Goal: Task Accomplishment & Management: Complete application form

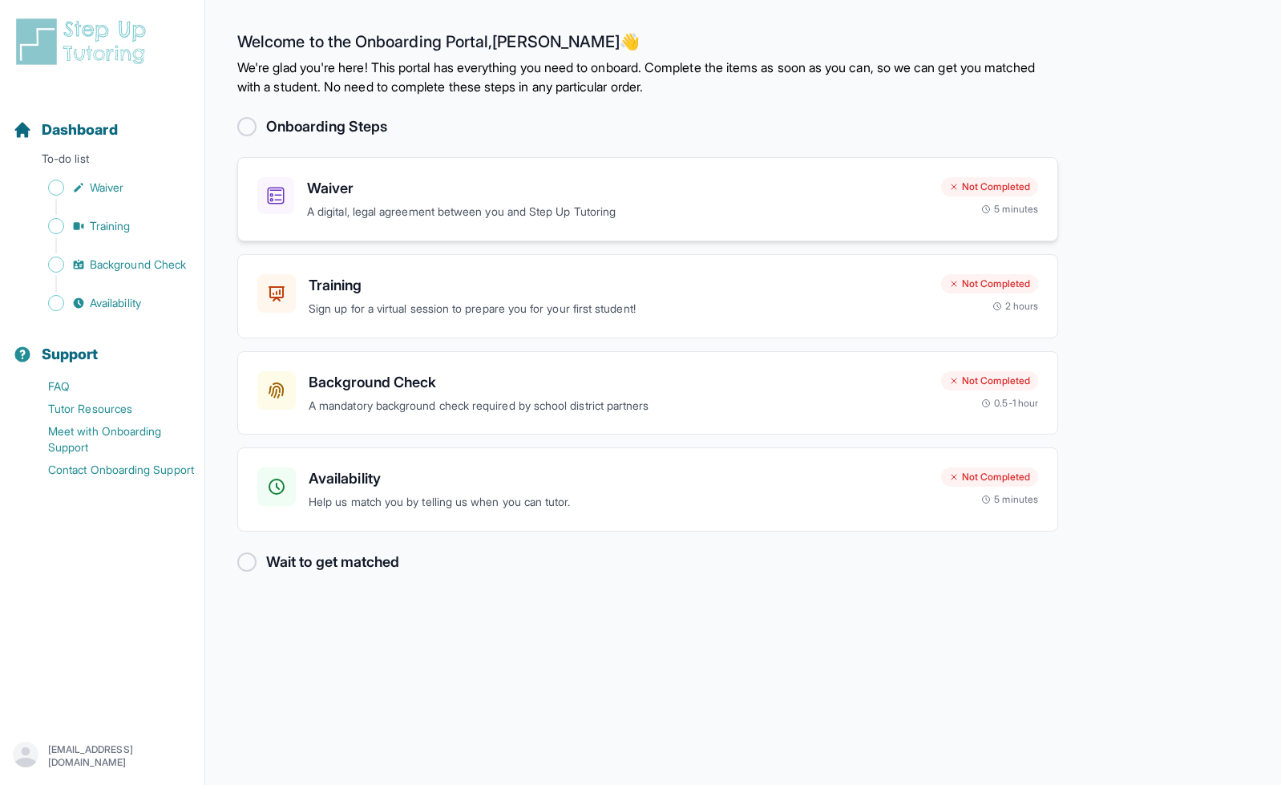
click at [746, 204] on p "A digital, legal agreement between you and Step Up Tutoring" at bounding box center [617, 212] width 621 height 18
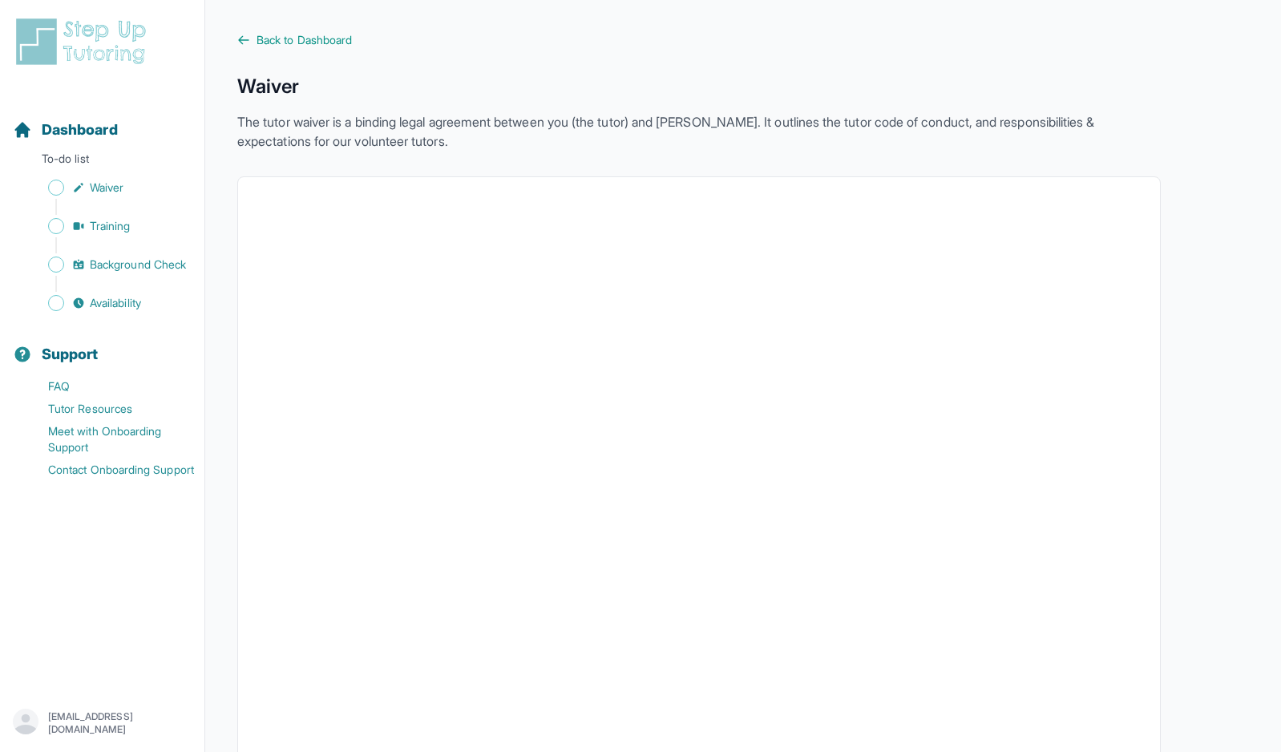
click at [666, 115] on p "The tutor waiver is a binding legal agreement between you (the tutor) and [PERS…" at bounding box center [698, 131] width 923 height 38
click at [301, 42] on span "Back to Dashboard" at bounding box center [303, 40] width 95 height 16
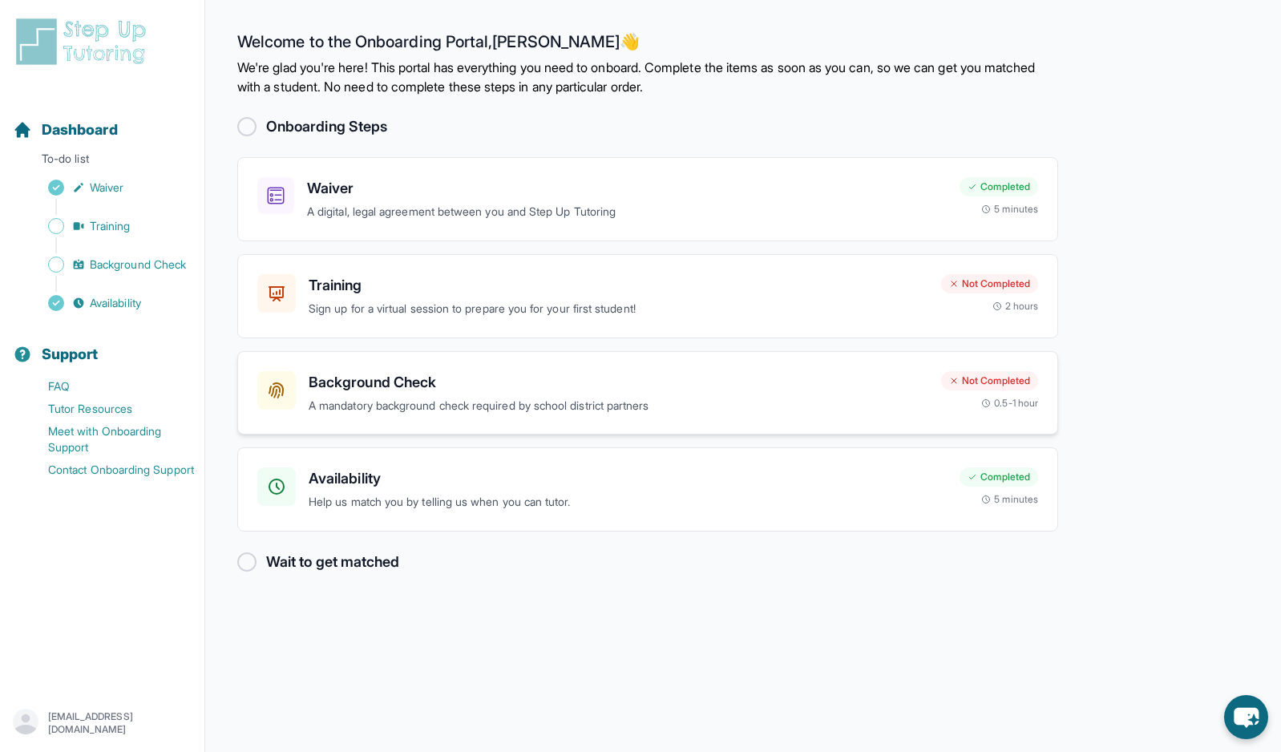
click at [591, 406] on p "A mandatory background check required by school district partners" at bounding box center [619, 406] width 620 height 18
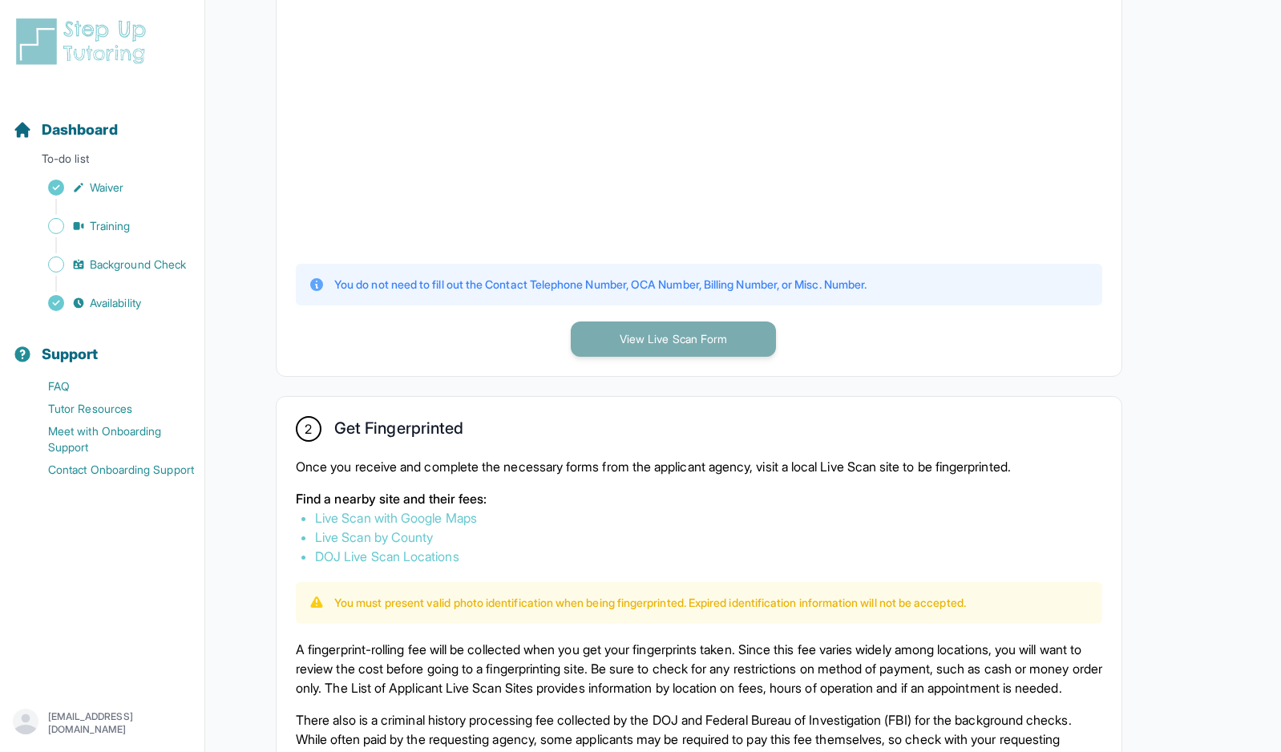
scroll to position [545, 0]
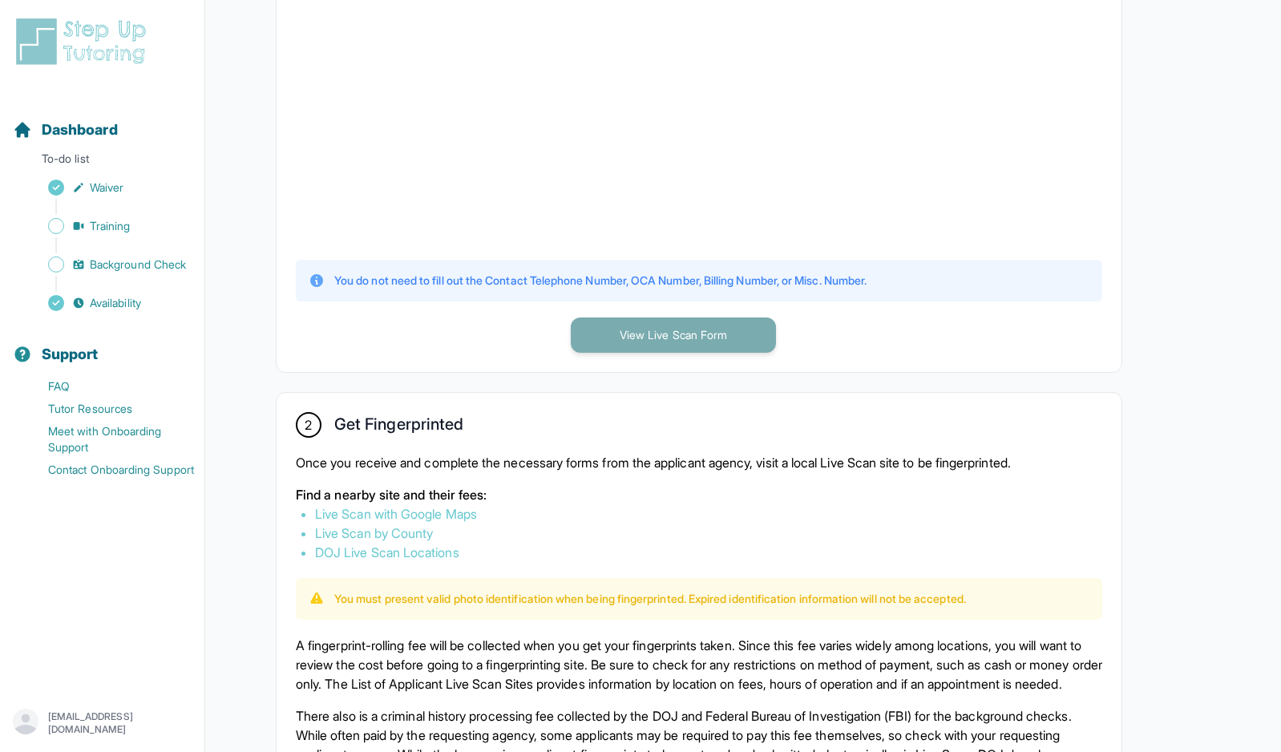
click at [652, 323] on button "View Live Scan Form" at bounding box center [673, 334] width 205 height 35
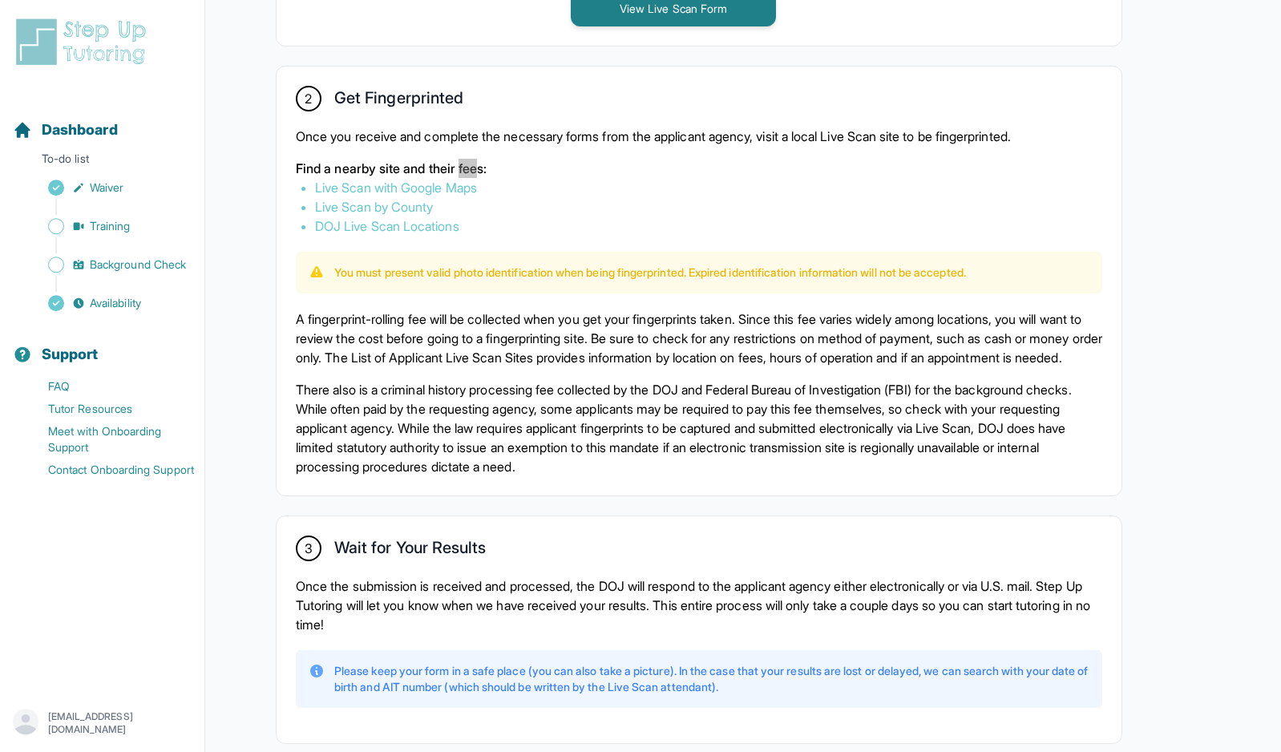
scroll to position [875, 0]
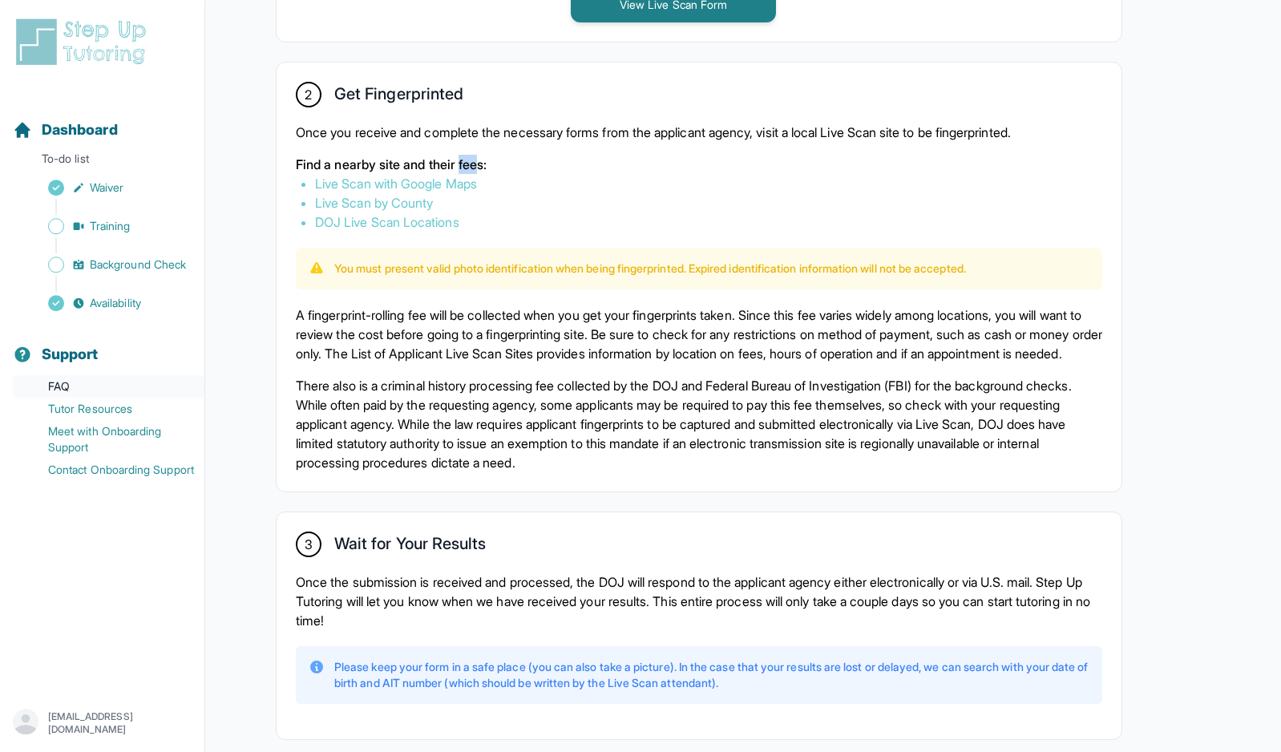
click at [62, 378] on link "FAQ" at bounding box center [109, 386] width 192 height 22
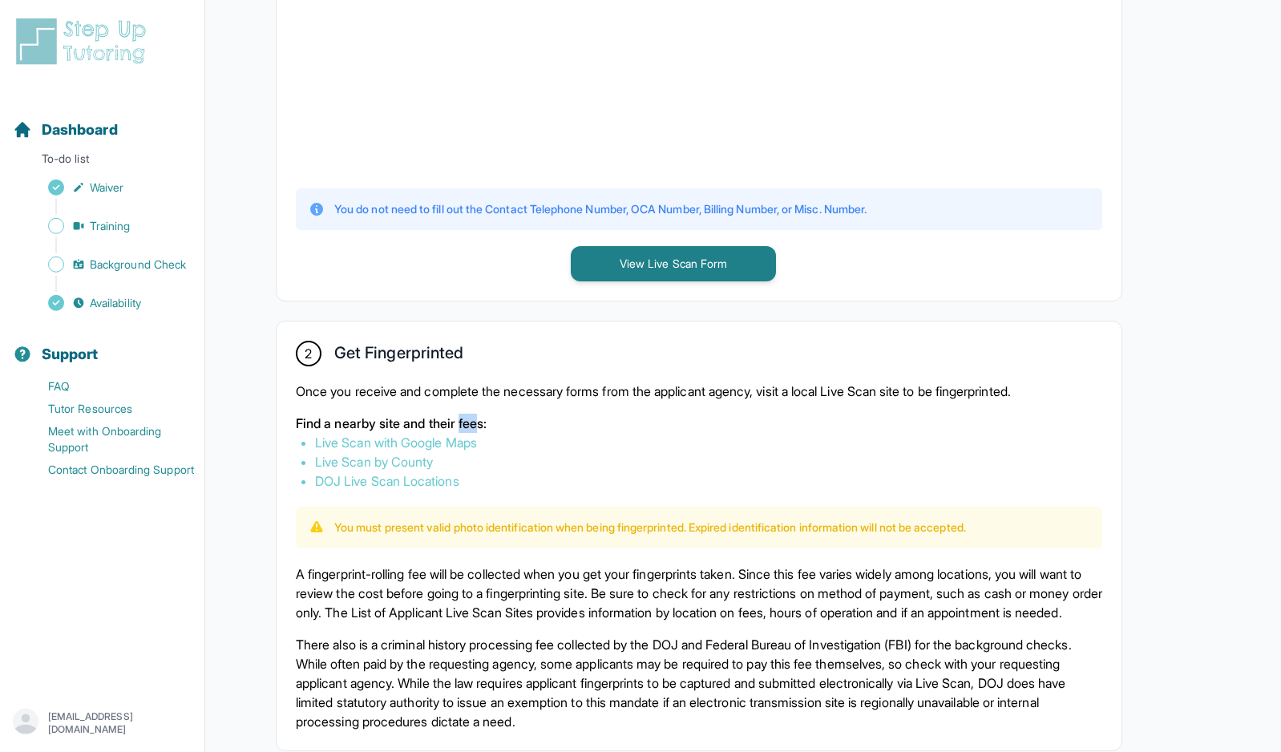
scroll to position [0, 0]
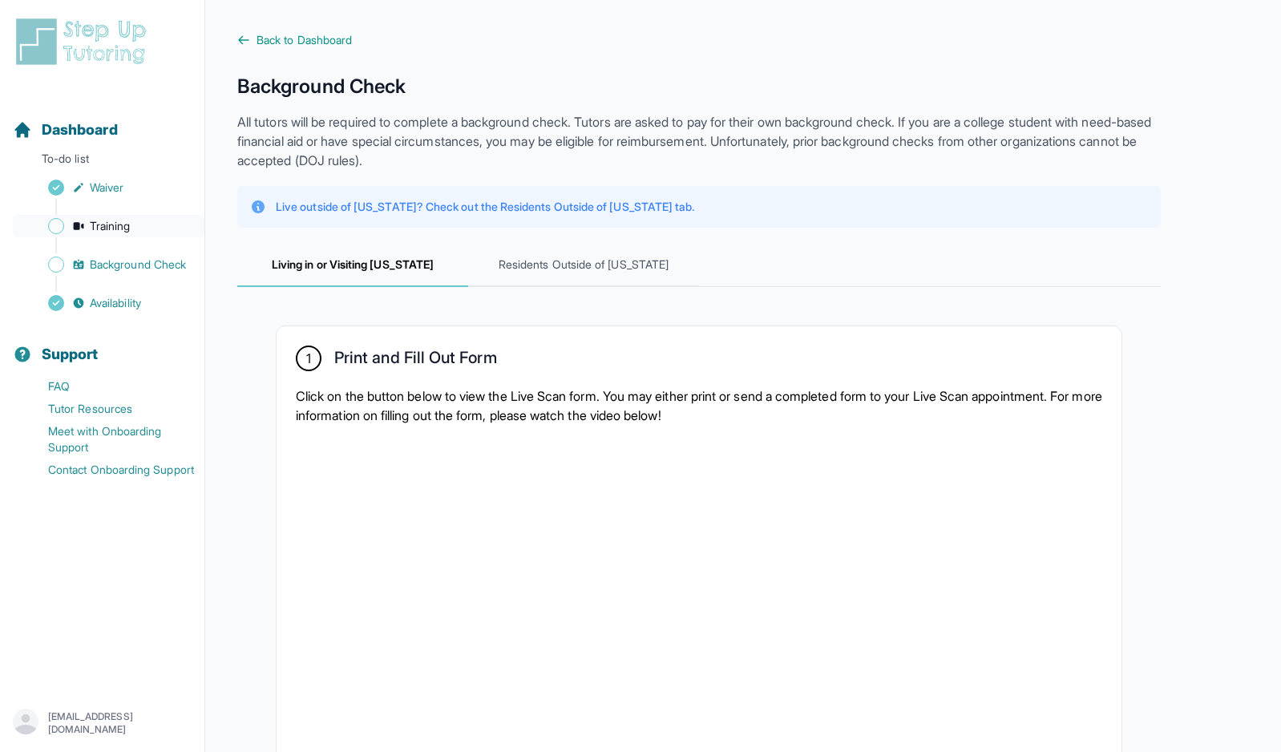
click at [92, 224] on span "Training" at bounding box center [110, 226] width 41 height 16
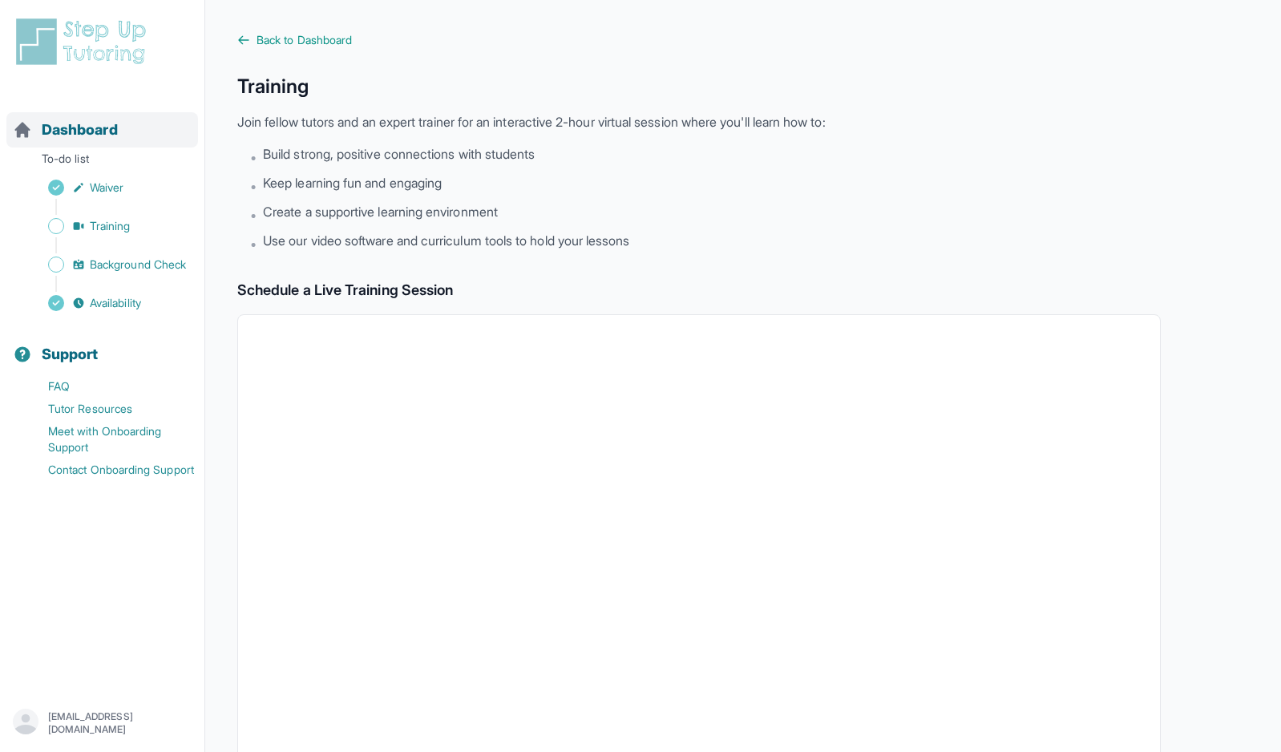
click at [85, 123] on span "Dashboard" at bounding box center [80, 130] width 76 height 22
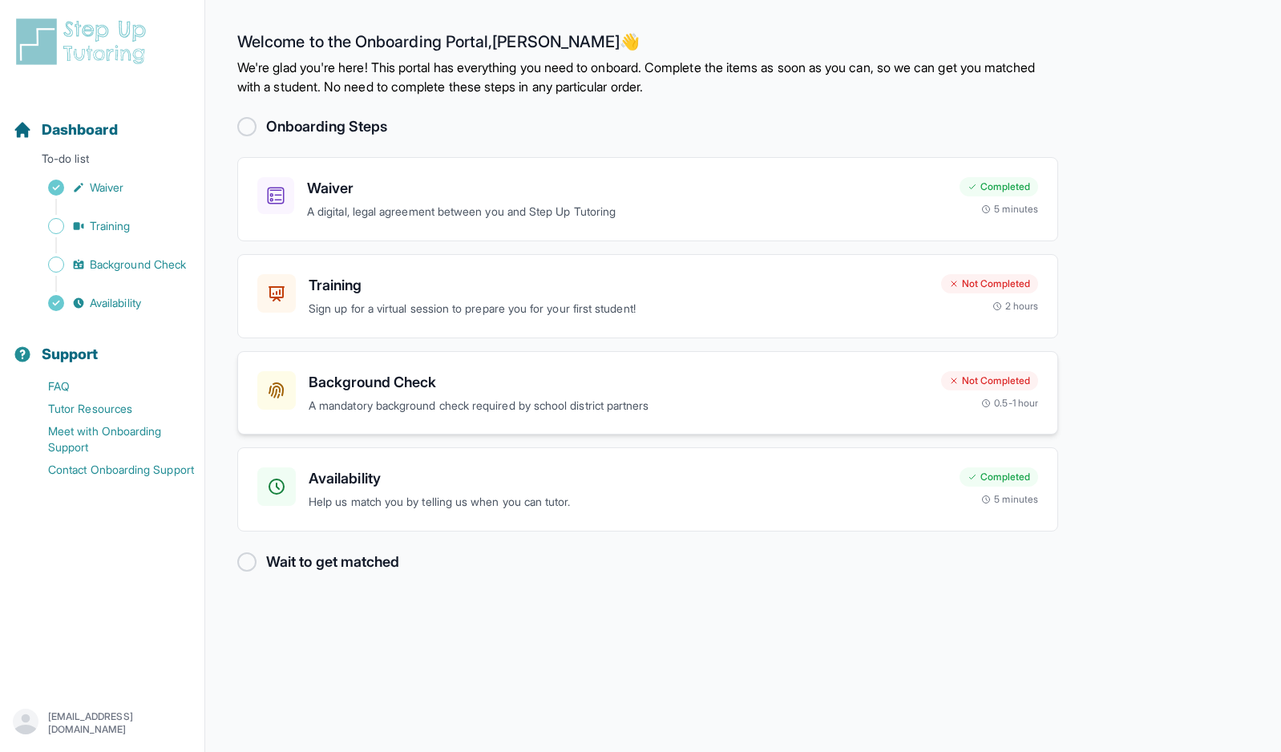
click at [390, 385] on h3 "Background Check" at bounding box center [619, 382] width 620 height 22
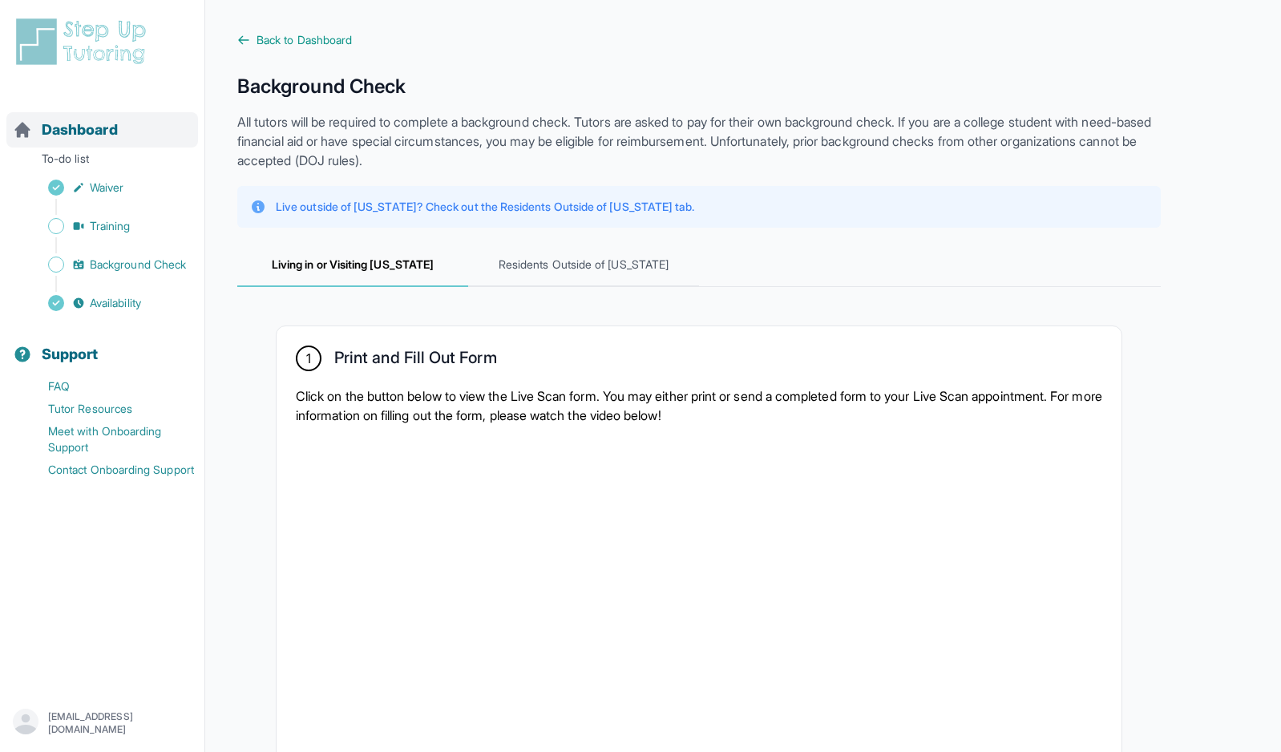
click at [91, 131] on span "Dashboard" at bounding box center [80, 130] width 76 height 22
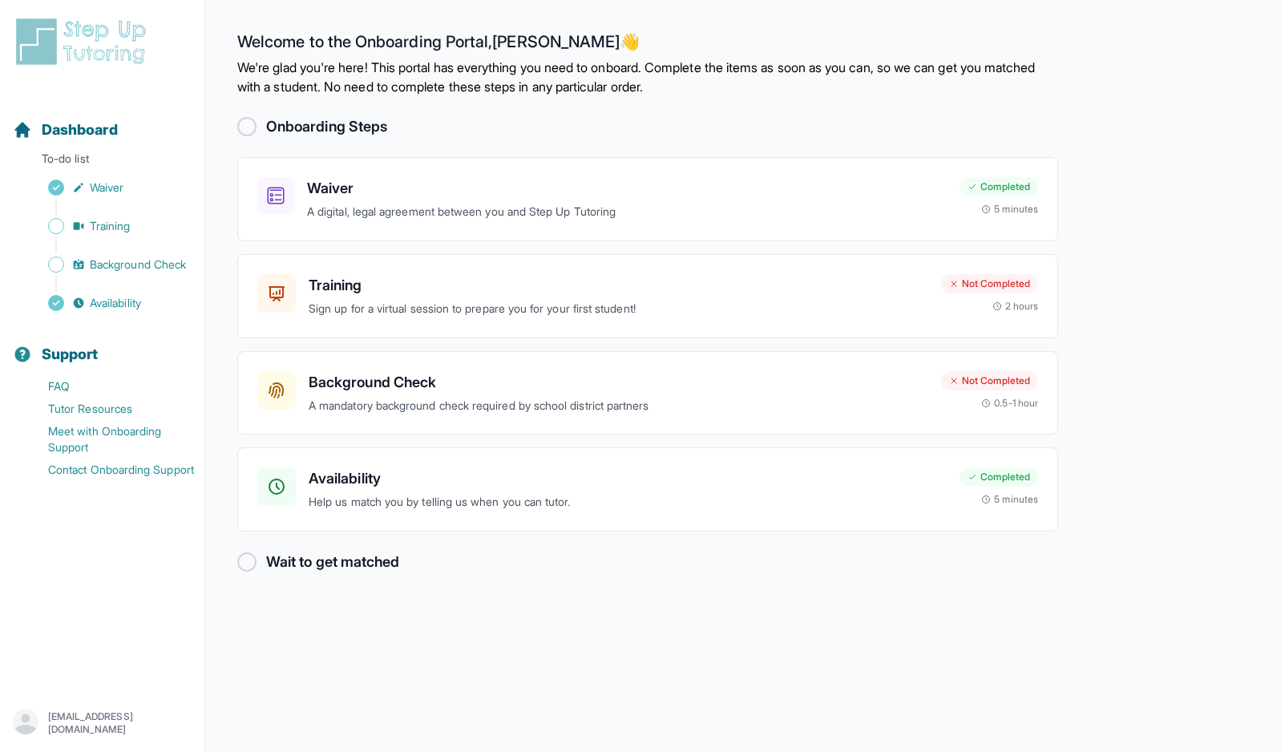
click at [317, 124] on h2 "Onboarding Steps" at bounding box center [326, 126] width 121 height 22
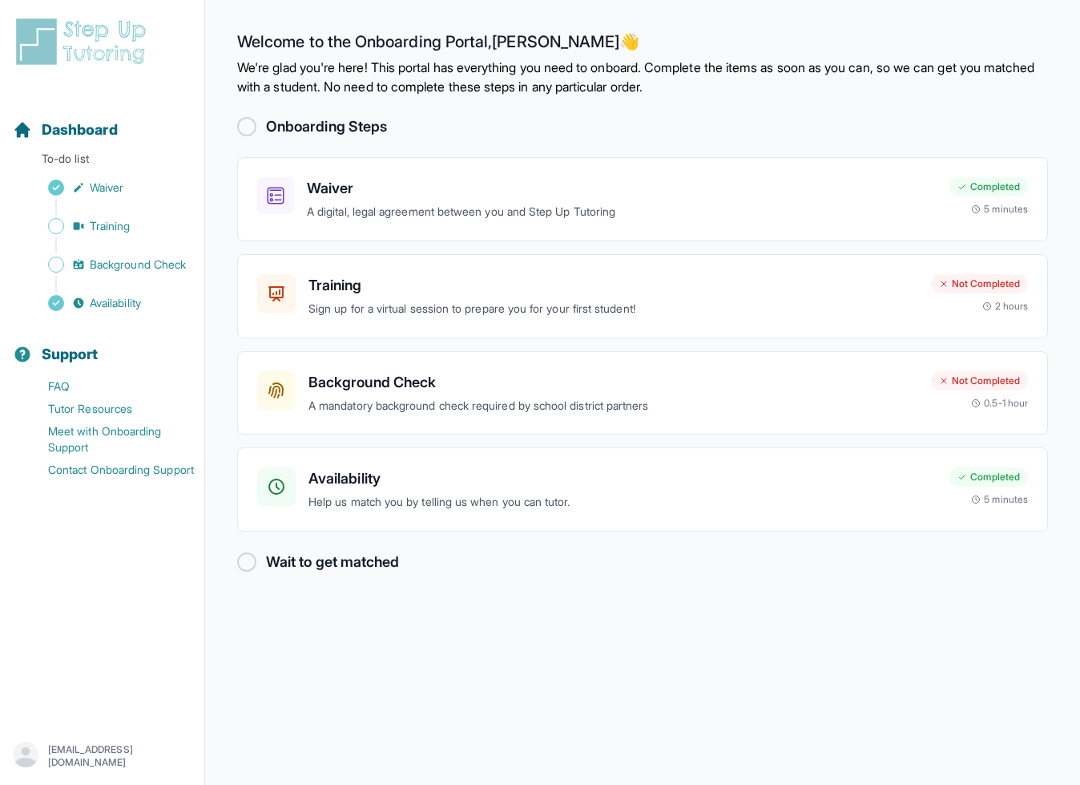
click at [454, 611] on main "Welcome to the Onboarding Portal, [PERSON_NAME] 👋 We're glad you're here! This …" at bounding box center [642, 392] width 875 height 785
